Goal: Task Accomplishment & Management: Manage account settings

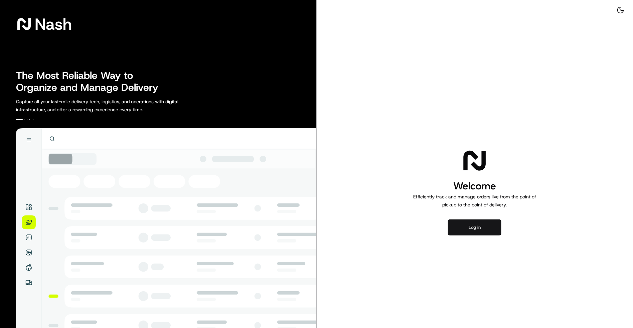
click at [465, 227] on button "Log in" at bounding box center [474, 227] width 53 height 16
